Goal: Register for event/course

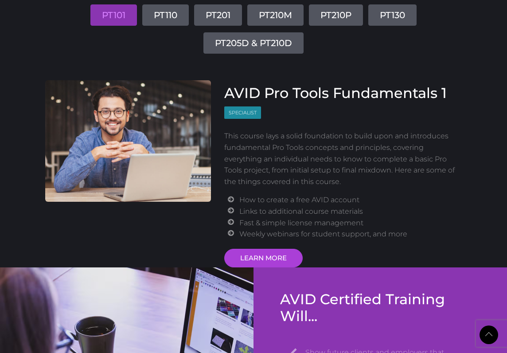
scroll to position [1202, 0]
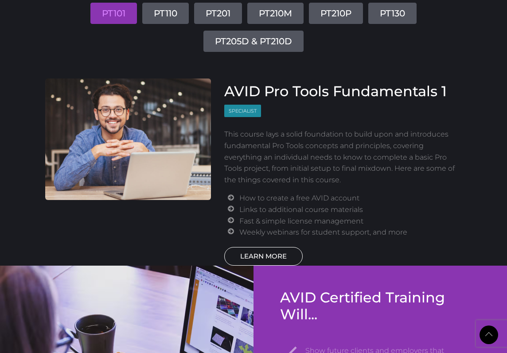
click at [263, 248] on link "LEARN MORE" at bounding box center [263, 256] width 78 height 19
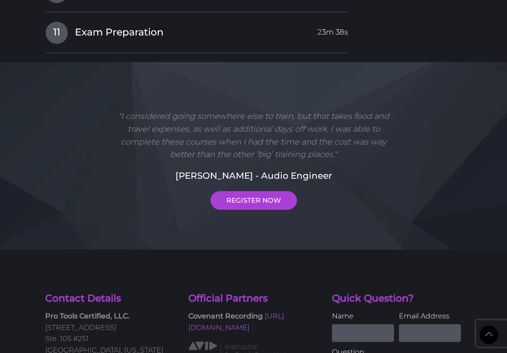
scroll to position [1811, 0]
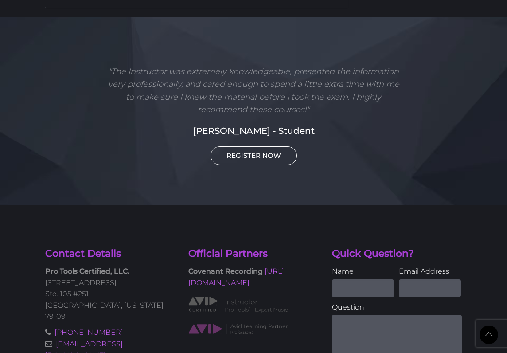
click at [271, 146] on link "REGISTER NOW" at bounding box center [253, 155] width 86 height 19
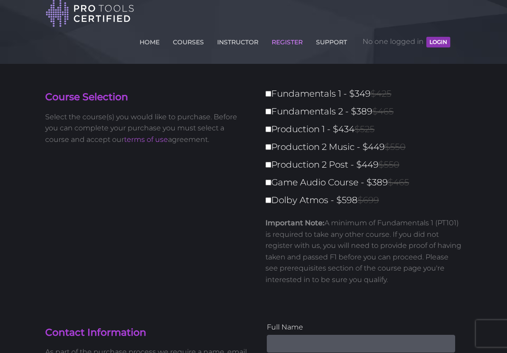
scroll to position [9, 0]
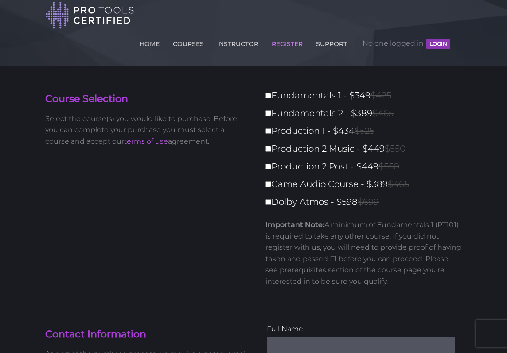
click at [269, 97] on input "Fundamentals 1 - $349 $425" at bounding box center [268, 96] width 6 height 6
checkbox input "true"
type input "349"
click at [269, 97] on input "Fundamentals 1 - $349 $425" at bounding box center [268, 96] width 6 height 6
checkbox input "false"
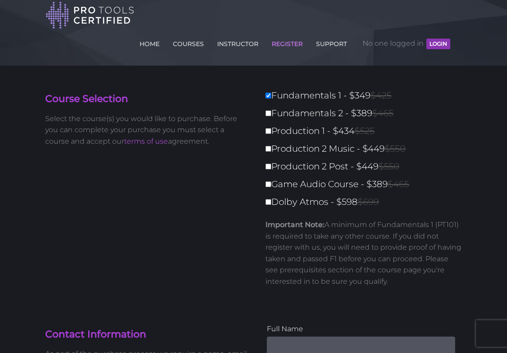
type input "0"
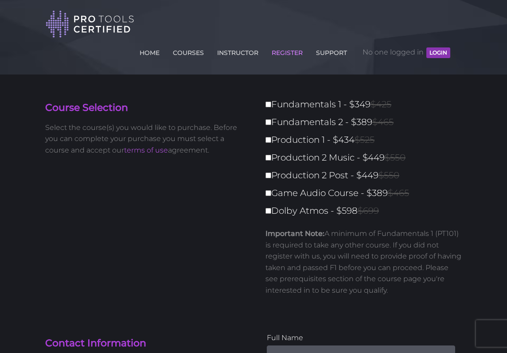
scroll to position [0, 0]
click at [269, 97] on label "Fundamentals 1 - $349 $425" at bounding box center [366, 105] width 202 height 16
click at [269, 101] on input "Fundamentals 1 - $349 $425" at bounding box center [268, 104] width 6 height 6
checkbox input "true"
type input "349"
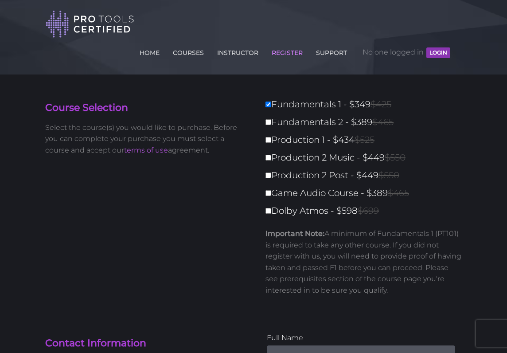
click at [269, 107] on input "Fundamentals 1 - $349 $425" at bounding box center [268, 104] width 6 height 6
checkbox input "false"
type input "0"
click at [271, 108] on label "Fundamentals 1 - $349 $425" at bounding box center [366, 105] width 202 height 16
click at [271, 107] on input "Fundamentals 1 - $349 $425" at bounding box center [268, 104] width 6 height 6
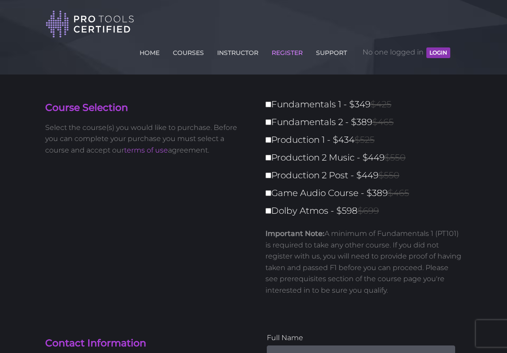
checkbox input "true"
type input "349"
